Goal: Use online tool/utility: Utilize a website feature to perform a specific function

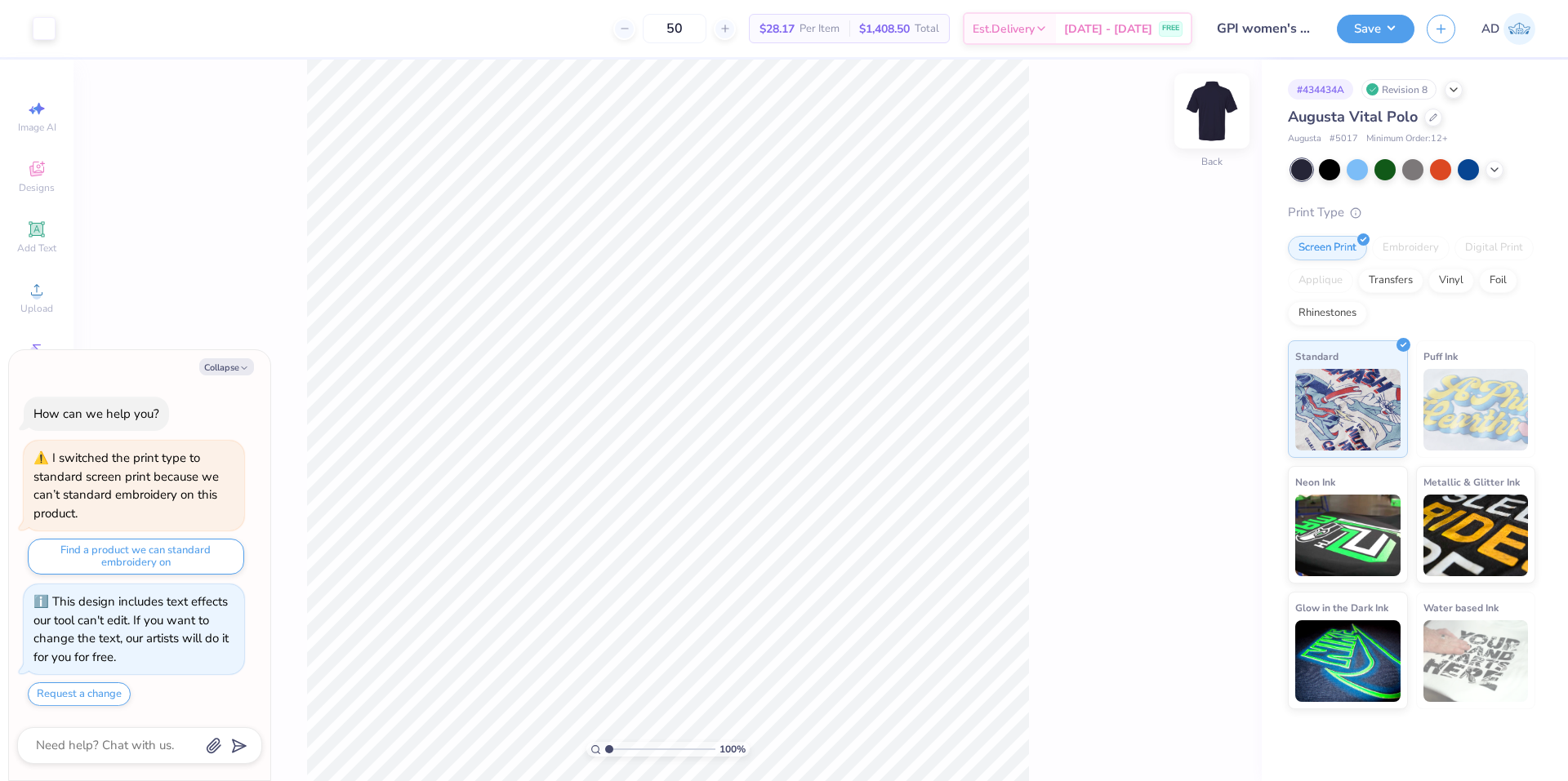
click at [1231, 108] on img at bounding box center [1212, 111] width 66 height 66
click at [1228, 108] on img at bounding box center [1212, 111] width 66 height 66
type textarea "x"
type input "3.00"
type textarea "x"
